Goal: Task Accomplishment & Management: Manage account settings

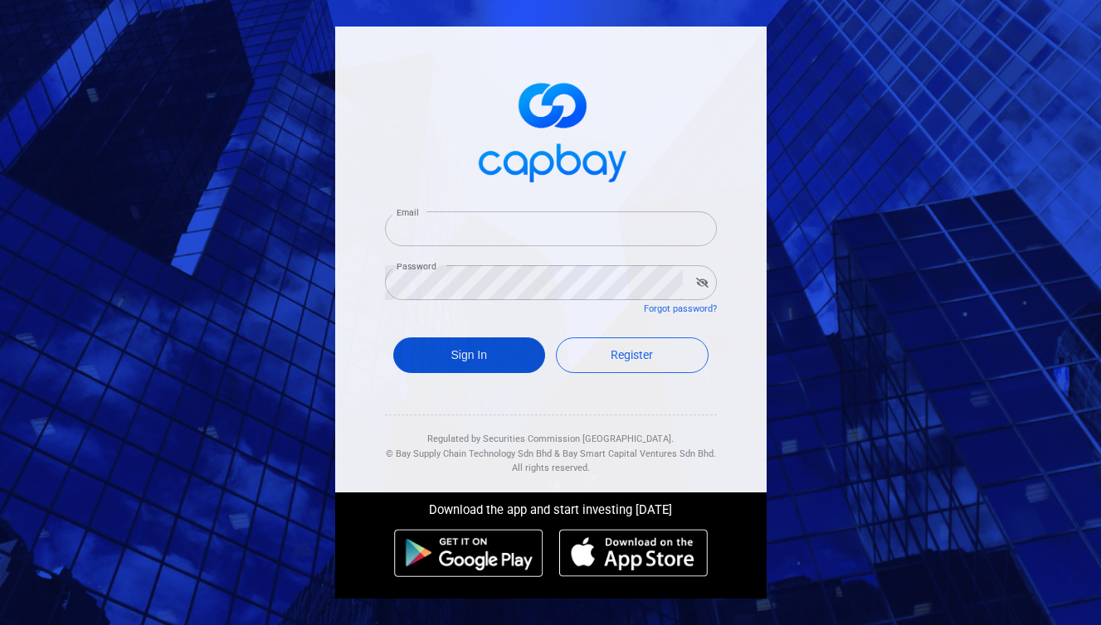
type input "[EMAIL_ADDRESS][DOMAIN_NAME]"
click at [490, 353] on button "Sign In" at bounding box center [469, 356] width 153 height 36
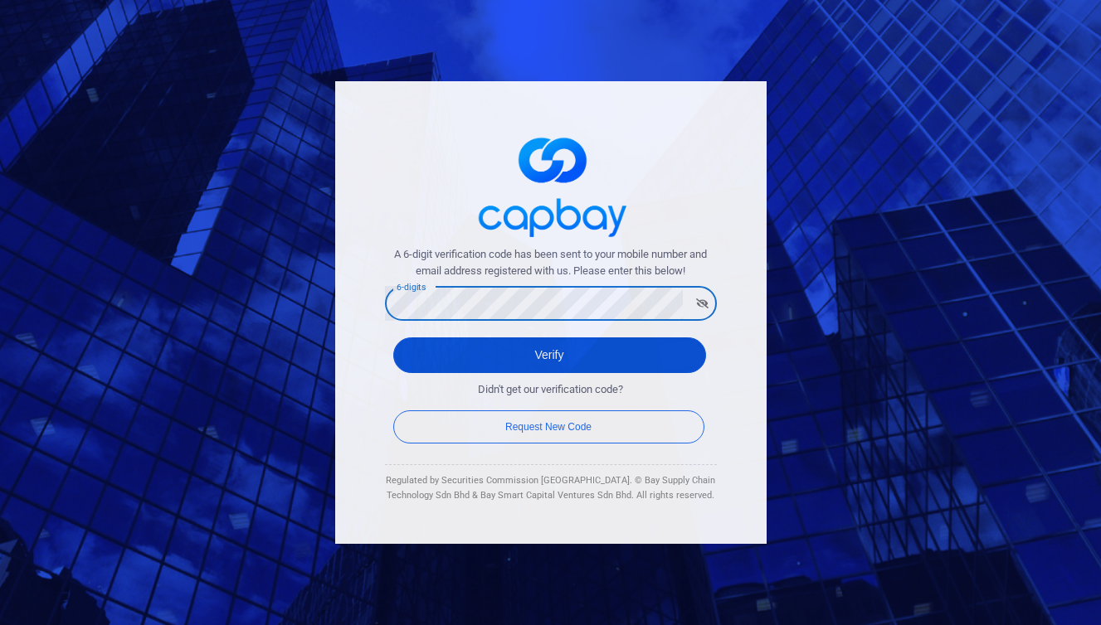
click at [422, 372] on button "Verify" at bounding box center [549, 356] width 313 height 36
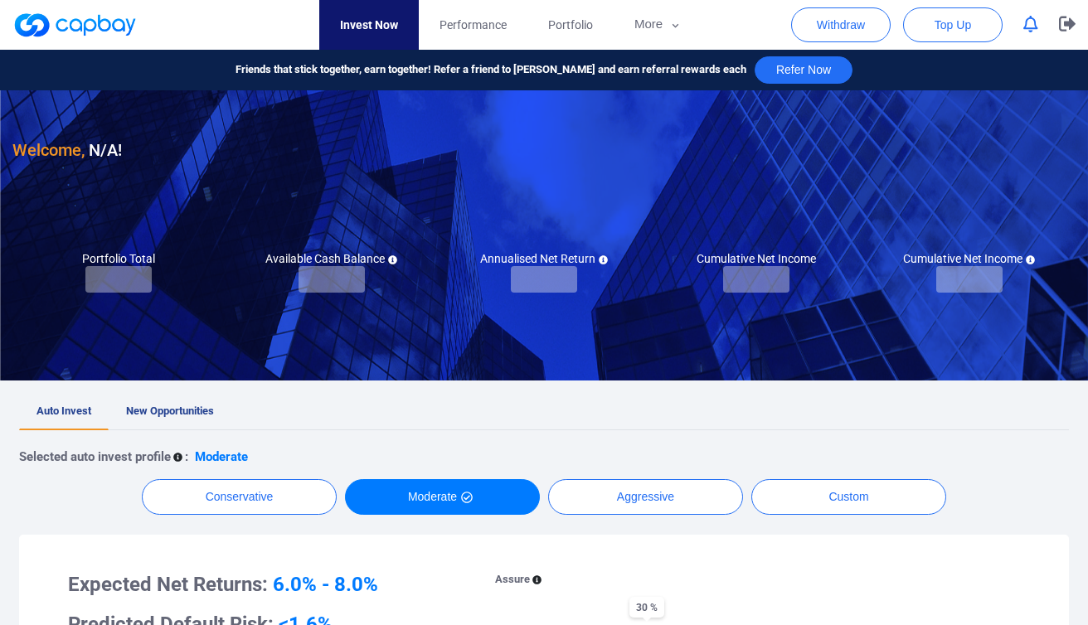
checkbox input "true"
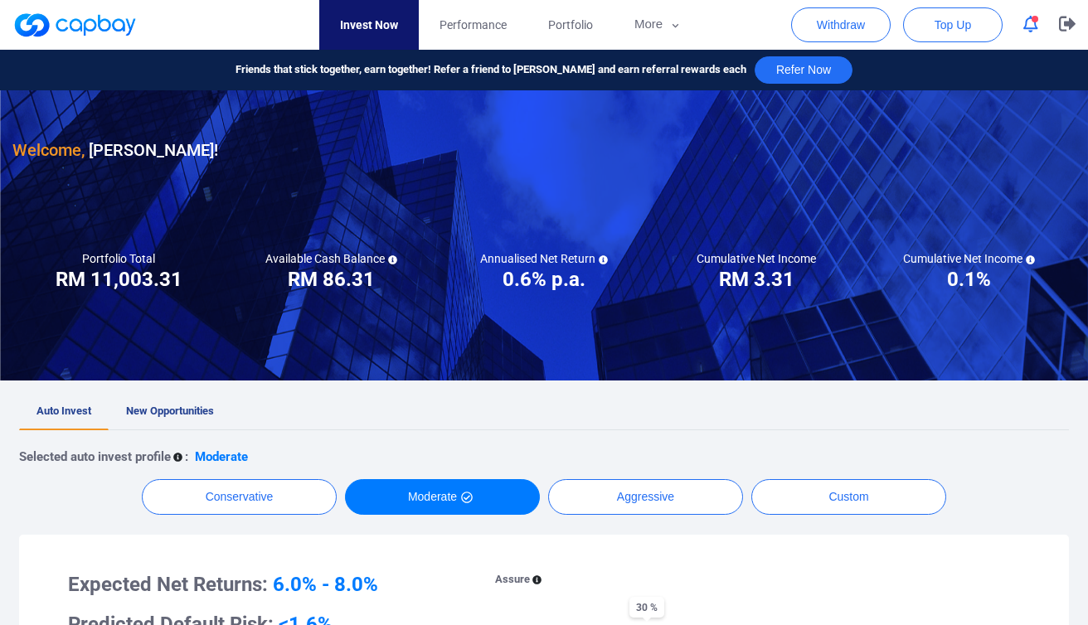
click at [337, 265] on h5 "Available Cash Balance" at bounding box center [331, 258] width 132 height 15
click at [356, 282] on h3 "RM 86.31" at bounding box center [331, 279] width 87 height 27
click at [554, 272] on h3 "0.6% p.a." at bounding box center [544, 279] width 83 height 27
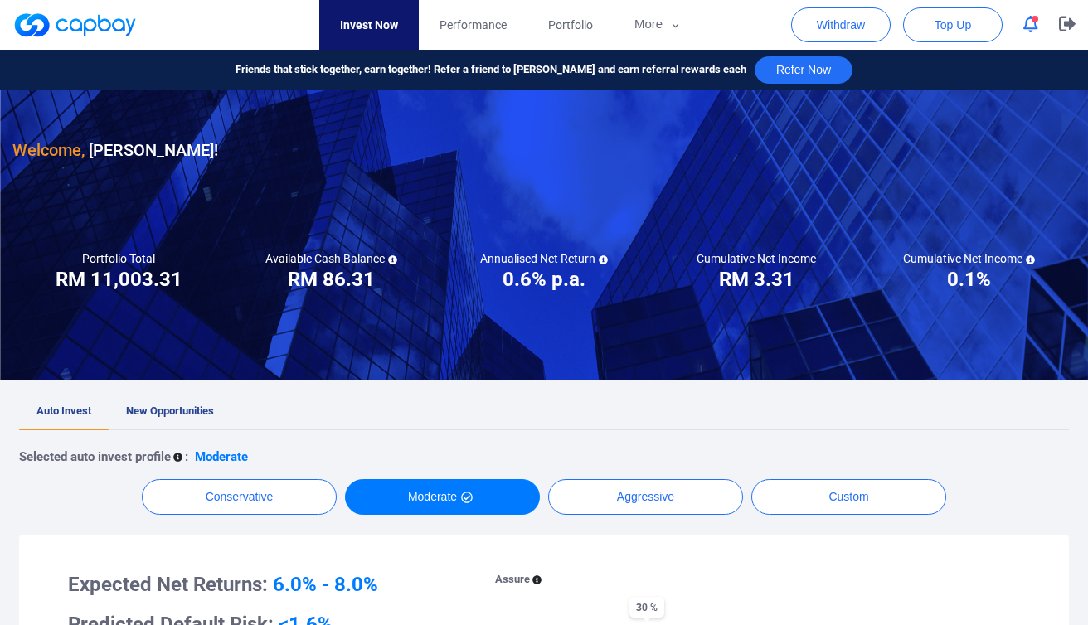
click at [554, 272] on h3 "0.6% p.a." at bounding box center [544, 279] width 83 height 27
click at [863, 26] on button "Withdraw" at bounding box center [841, 24] width 100 height 35
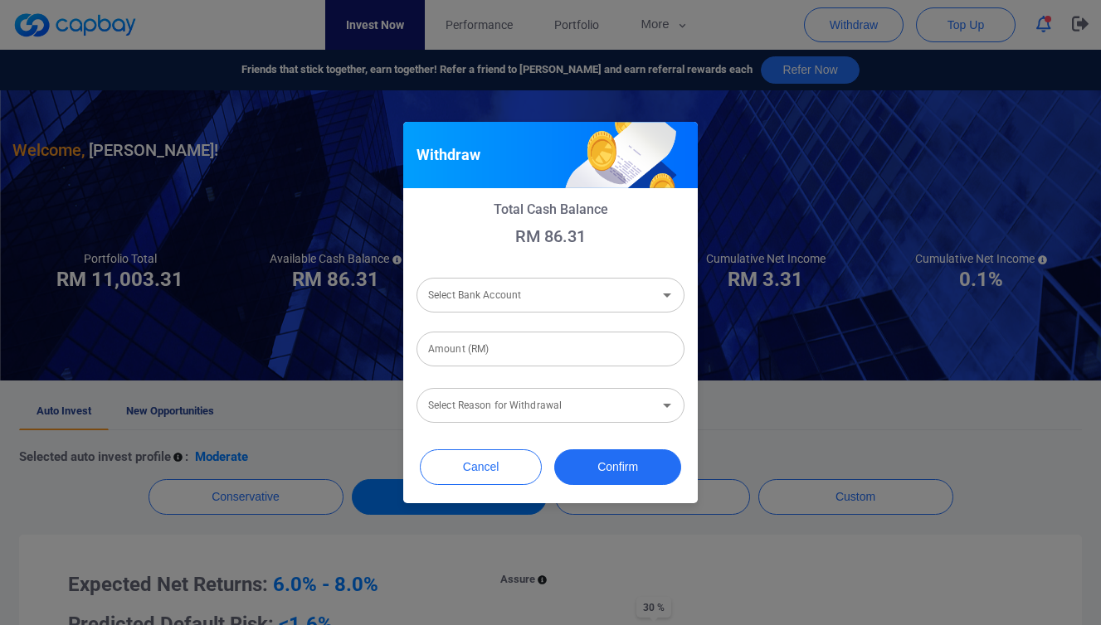
click at [618, 308] on input "Select Bank Account" at bounding box center [536, 295] width 231 height 31
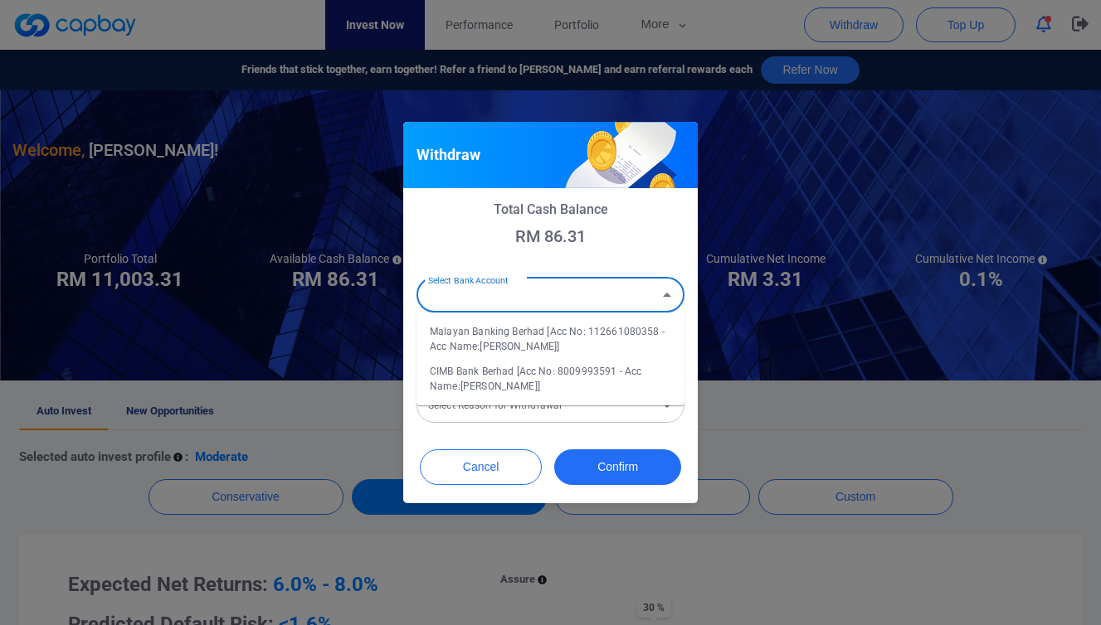
click at [798, 382] on div "Withdraw Total Cash Balance RM 86.31 Select Bank Account Select Bank Account Ma…" at bounding box center [550, 312] width 1101 height 625
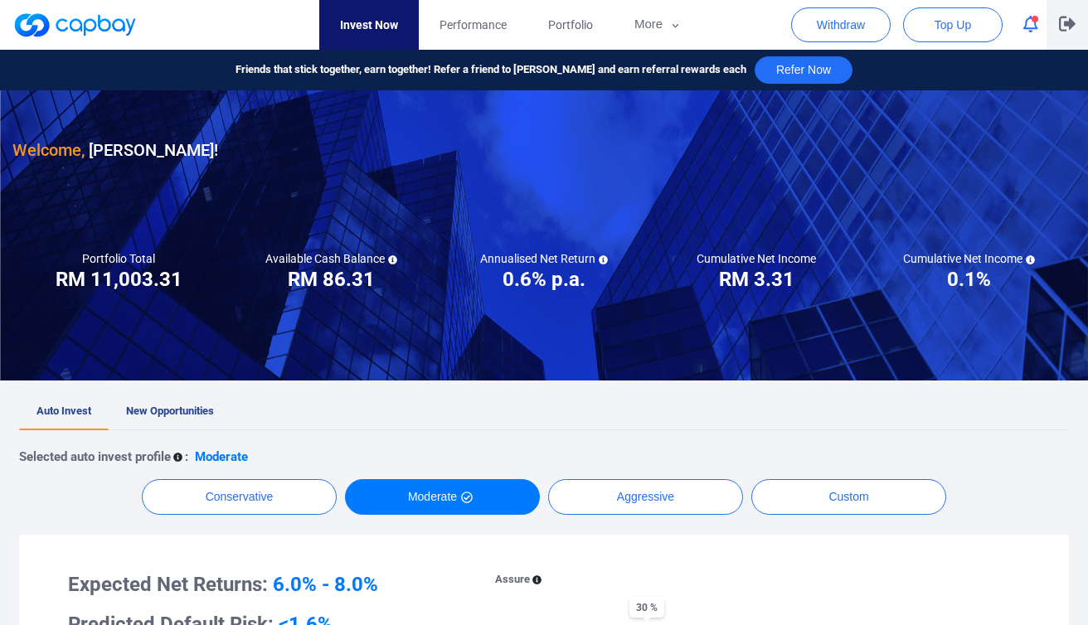
click at [1069, 33] on p "button" at bounding box center [1067, 24] width 17 height 17
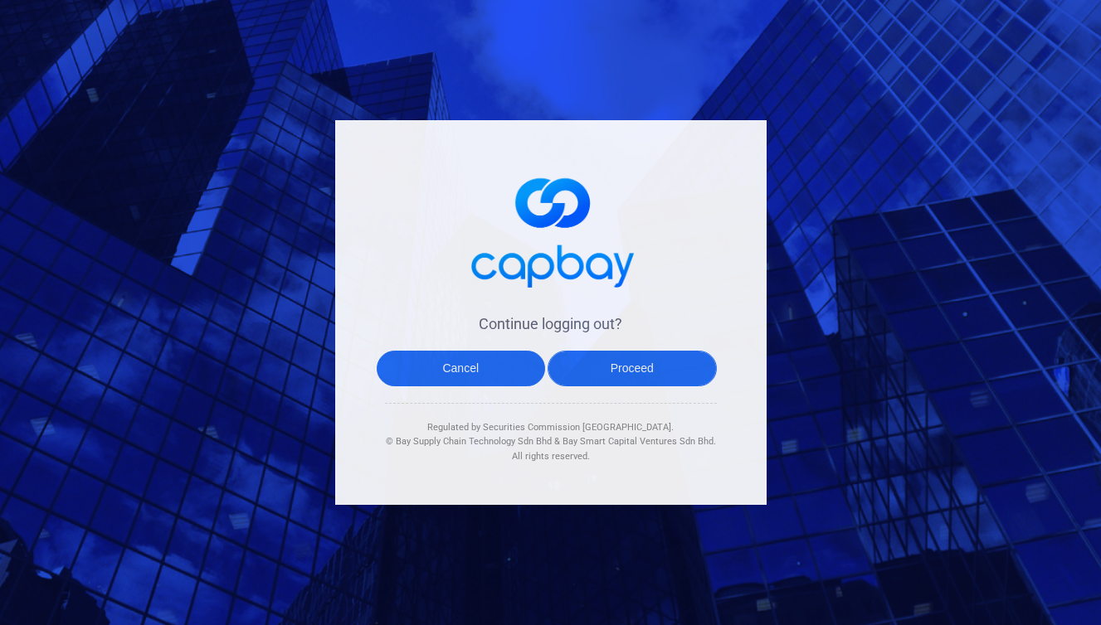
click at [627, 367] on button "Proceed" at bounding box center [631, 369] width 169 height 36
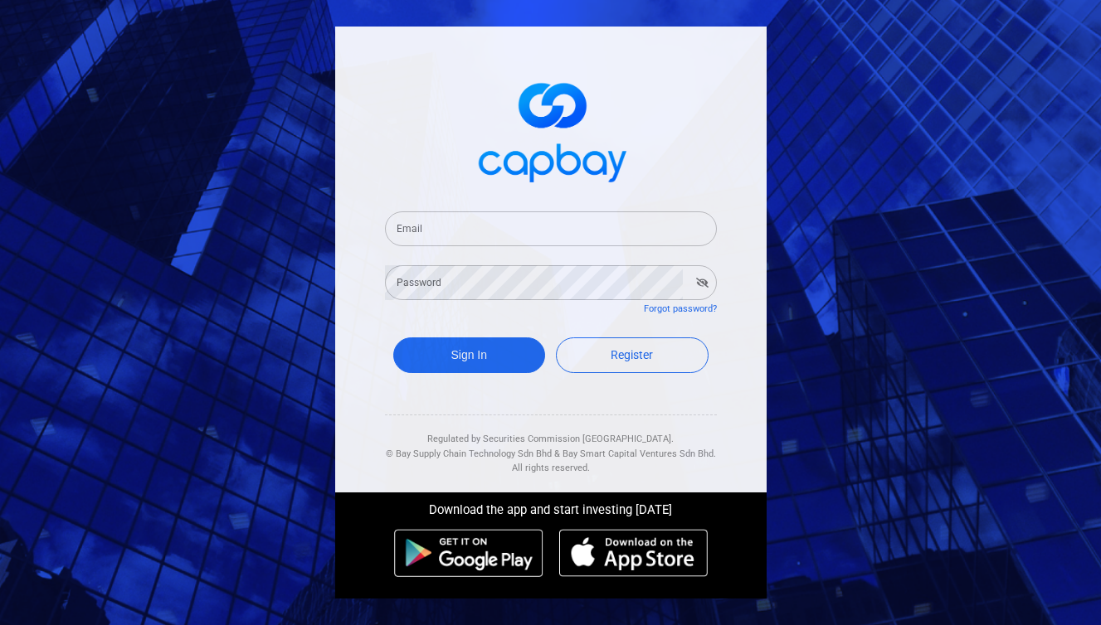
type input "[EMAIL_ADDRESS][DOMAIN_NAME]"
